Goal: Find specific page/section: Find specific page/section

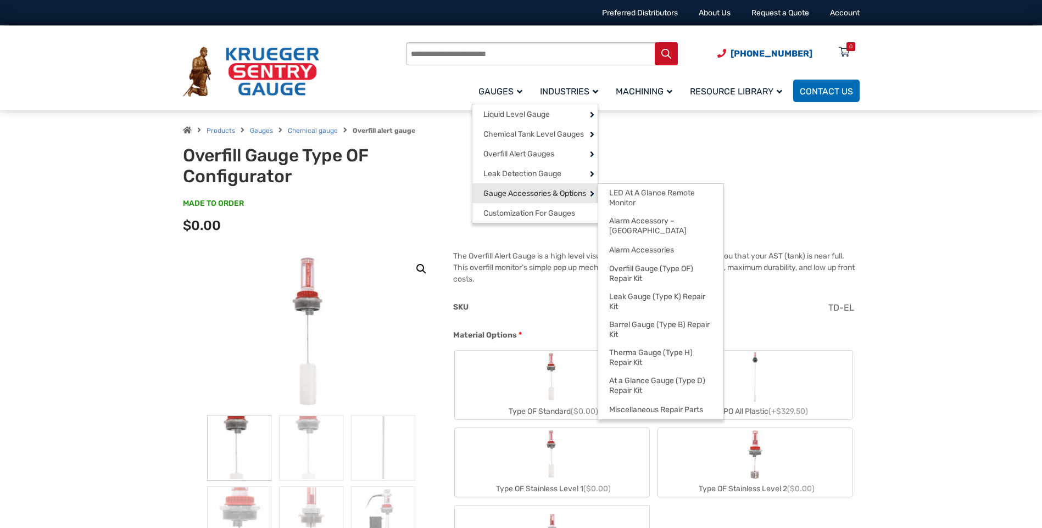
click at [510, 191] on span "Gauge Accessories & Options" at bounding box center [534, 194] width 103 height 10
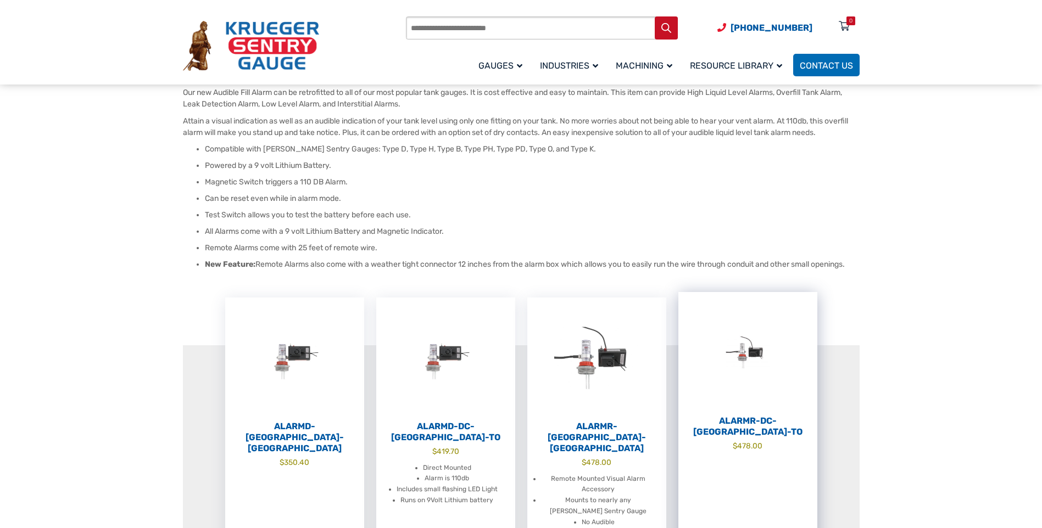
scroll to position [110, 0]
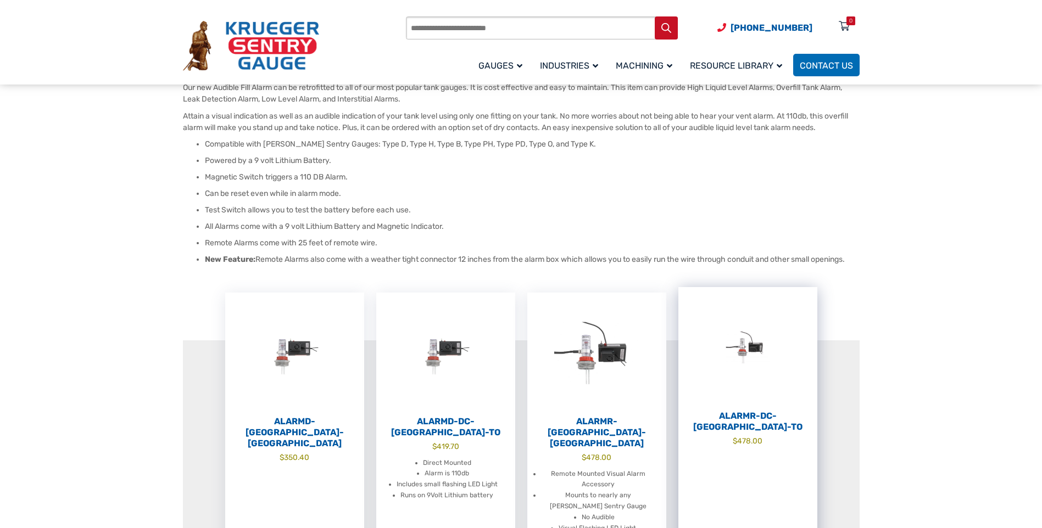
click at [751, 415] on h2 "AlarmR-DC-FL-TO" at bounding box center [747, 422] width 139 height 22
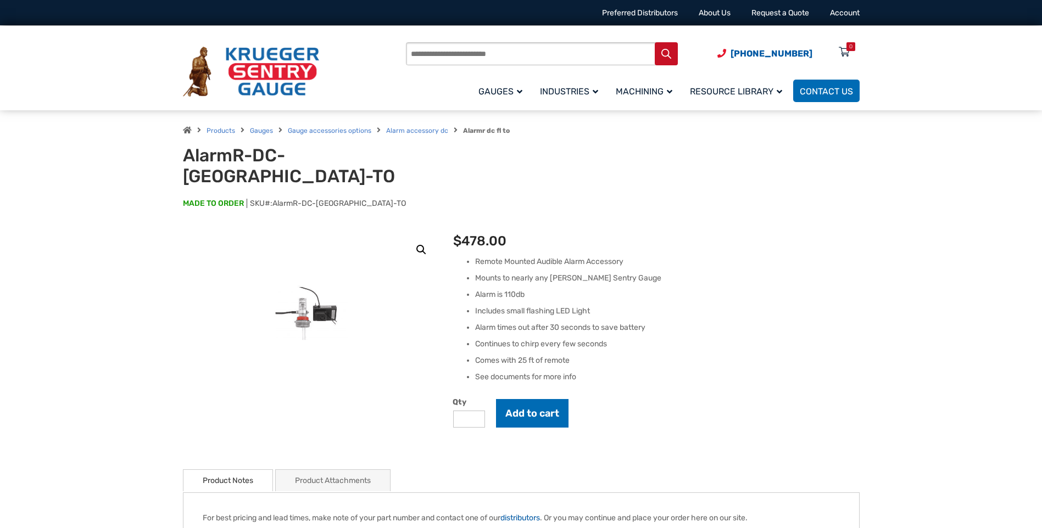
click at [184, 155] on h1 "AlarmR-DC-[GEOGRAPHIC_DATA]-TO" at bounding box center [318, 166] width 271 height 42
drag, startPoint x: 184, startPoint y: 155, endPoint x: 333, endPoint y: 157, distance: 148.9
click at [333, 157] on h1 "AlarmR-DC-FL-TO" at bounding box center [318, 166] width 271 height 42
drag, startPoint x: 333, startPoint y: 157, endPoint x: 320, endPoint y: 157, distance: 12.6
drag, startPoint x: 186, startPoint y: 153, endPoint x: 337, endPoint y: 152, distance: 150.5
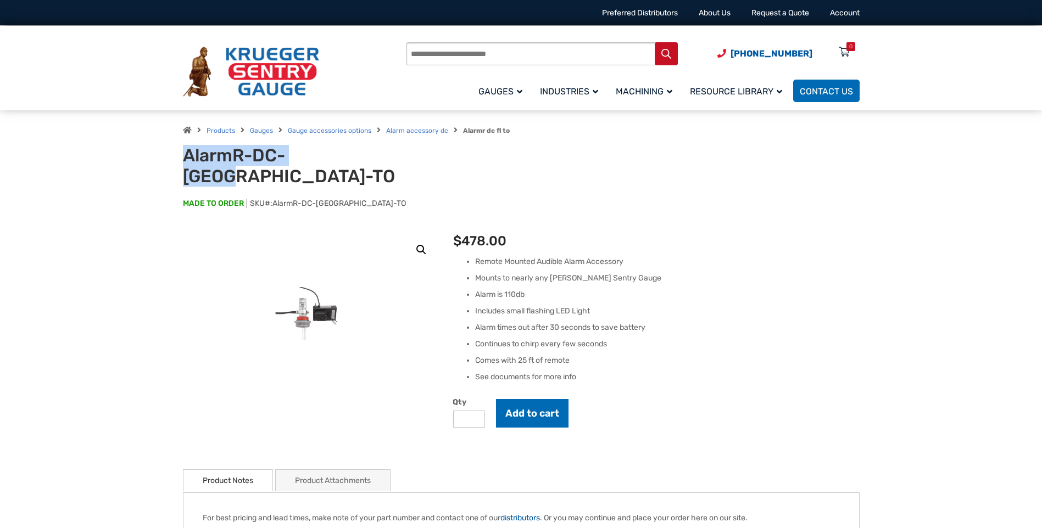
click at [337, 152] on h1 "AlarmR-DC-FL-TO" at bounding box center [318, 166] width 271 height 42
drag, startPoint x: 337, startPoint y: 152, endPoint x: 297, endPoint y: 152, distance: 40.1
copy h1 "AlarmR-DC-FL-TO"
